Goal: Task Accomplishment & Management: Use online tool/utility

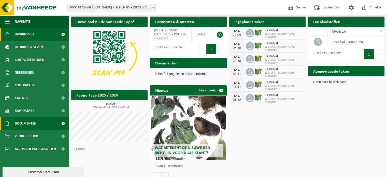
scroll to position [22, 0]
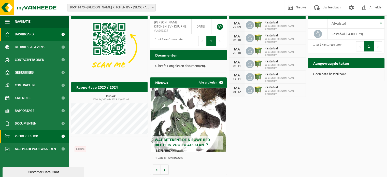
click at [42, 134] on link "Product Shop" at bounding box center [34, 136] width 69 height 13
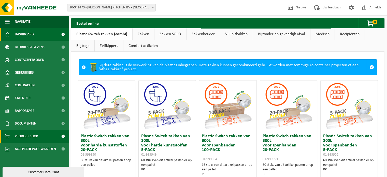
click at [38, 34] on link "Dashboard" at bounding box center [34, 34] width 69 height 13
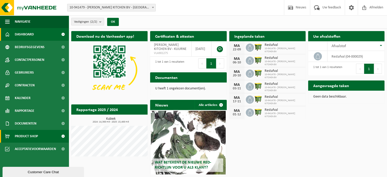
click at [37, 132] on span "Product Shop" at bounding box center [26, 136] width 23 height 13
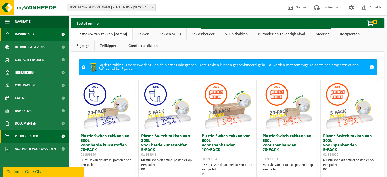
click at [44, 32] on link "Dashboard" at bounding box center [34, 34] width 69 height 13
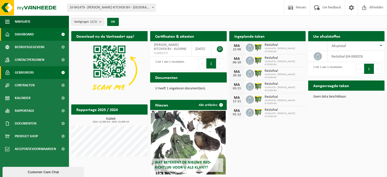
click at [39, 74] on link "Gebruikers" at bounding box center [34, 72] width 69 height 13
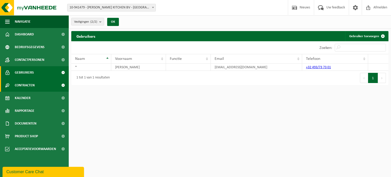
click at [37, 84] on link "Contracten" at bounding box center [34, 85] width 69 height 13
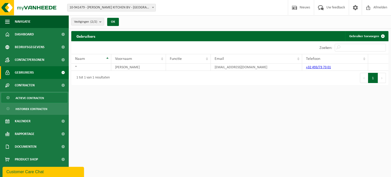
click at [38, 98] on span "Actieve contracten" at bounding box center [30, 98] width 29 height 10
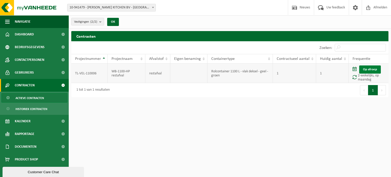
click at [372, 68] on link "Op afroep" at bounding box center [370, 69] width 22 height 8
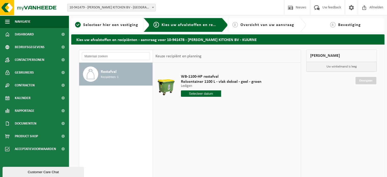
click at [209, 91] on input "text" at bounding box center [201, 93] width 40 height 6
click at [168, 100] on td at bounding box center [166, 86] width 21 height 43
click at [122, 25] on span "Selecteer hier een vestiging" at bounding box center [110, 25] width 55 height 4
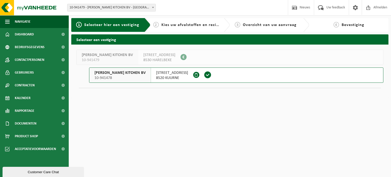
click at [191, 109] on html "Vestiging: 10-941479 - HERMAN MAES KITCHEN BV - HARELBEKE 10-941478 - HERMAN MA…" at bounding box center [195, 88] width 391 height 177
click at [165, 61] on span "8530 HARELBEKE" at bounding box center [159, 60] width 32 height 5
click at [123, 77] on span "10-941478" at bounding box center [119, 77] width 51 height 5
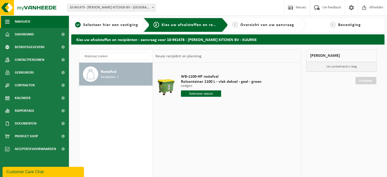
click at [36, 21] on button "Navigatie" at bounding box center [34, 21] width 69 height 13
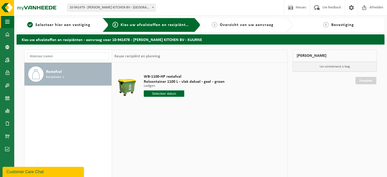
click at [7, 21] on span "button" at bounding box center [7, 21] width 5 height 13
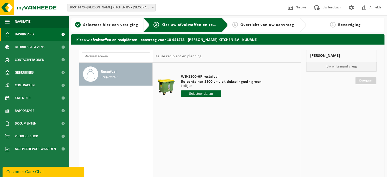
click at [20, 32] on span "Dashboard" at bounding box center [24, 34] width 19 height 13
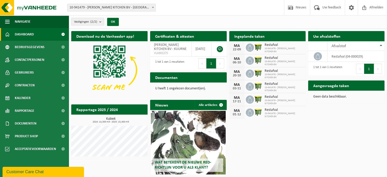
click at [250, 134] on div "Download nu de Vanheede+ app! Verberg Certificaten & attesten Bekijk uw certifi…" at bounding box center [228, 114] width 316 height 171
click at [39, 44] on span "Bedrijfsgegevens" at bounding box center [30, 47] width 30 height 13
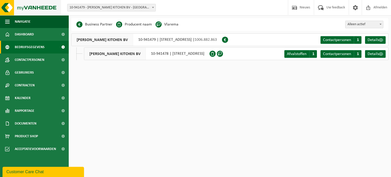
click at [29, 8] on img at bounding box center [30, 7] width 61 height 15
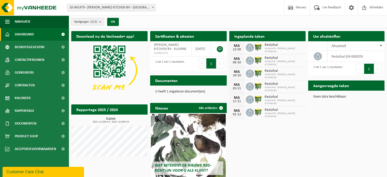
click at [172, 15] on div "Vestiging: 10-941479 - [PERSON_NAME] KITCHEN BV - [GEOGRAPHIC_DATA] 10-941478 -…" at bounding box center [193, 8] width 387 height 16
click at [182, 11] on div "Vestiging: 10-941479 - [PERSON_NAME] KITCHEN BV - [GEOGRAPHIC_DATA] 10-941478 -…" at bounding box center [193, 8] width 387 height 16
click at [187, 17] on div "Vestigingen (2/2) Alles selecteren Alles deselecteren Actieve selecteren [PERSO…" at bounding box center [228, 21] width 318 height 13
